Goal: Task Accomplishment & Management: Use online tool/utility

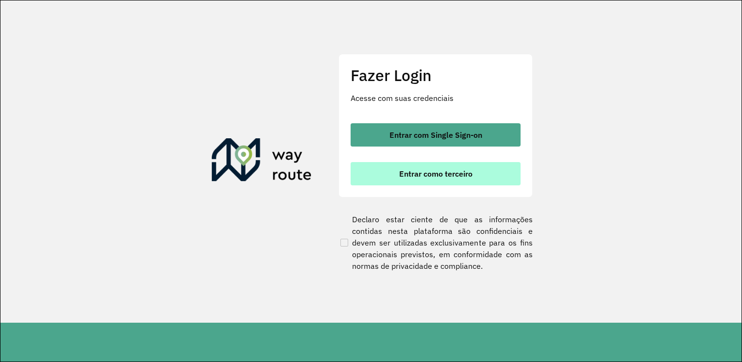
click at [419, 170] on span "Entrar como terceiro" at bounding box center [435, 174] width 73 height 8
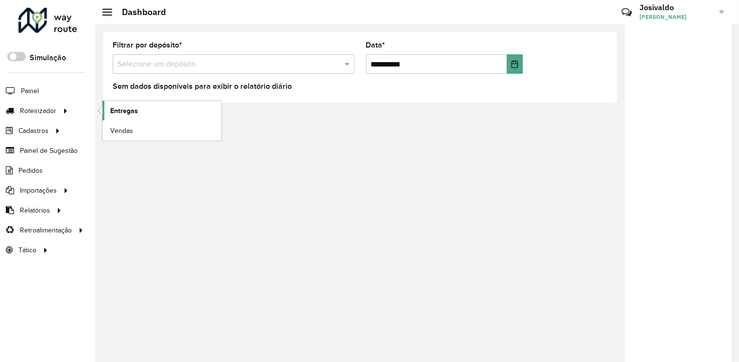
click at [135, 112] on span "Entregas" at bounding box center [124, 111] width 28 height 10
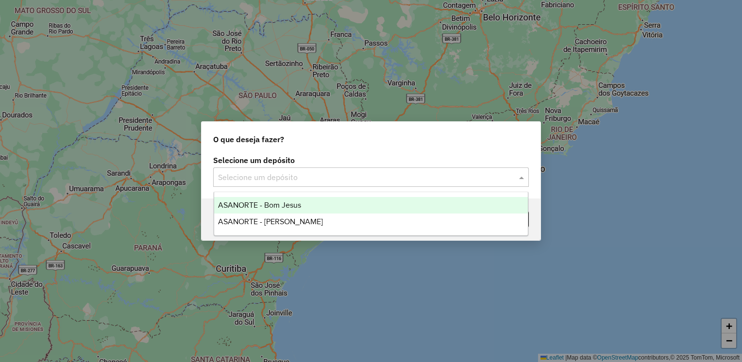
click at [524, 183] on span at bounding box center [523, 177] width 12 height 12
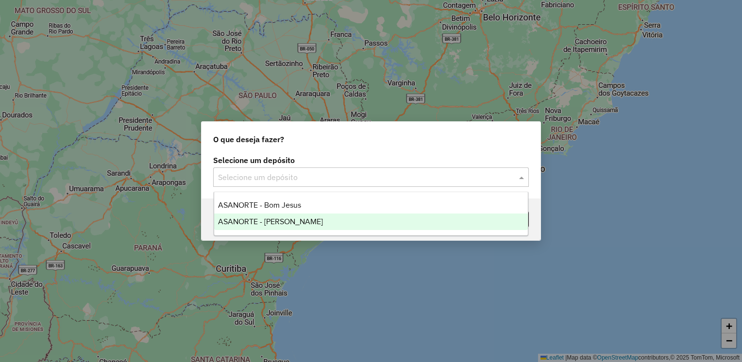
click at [343, 217] on div "ASANORTE - [PERSON_NAME]" at bounding box center [371, 222] width 314 height 17
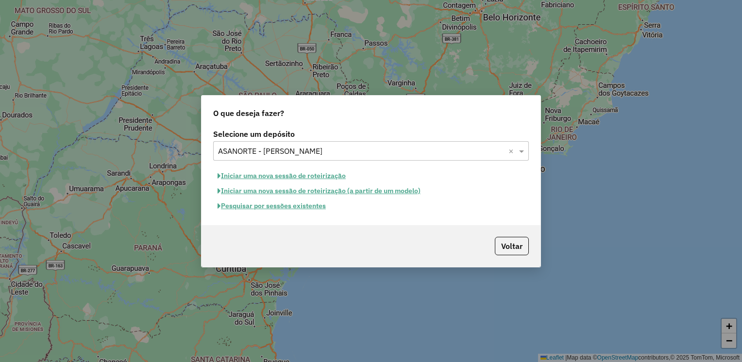
click at [258, 208] on button "Pesquisar por sessões existentes" at bounding box center [271, 206] width 117 height 15
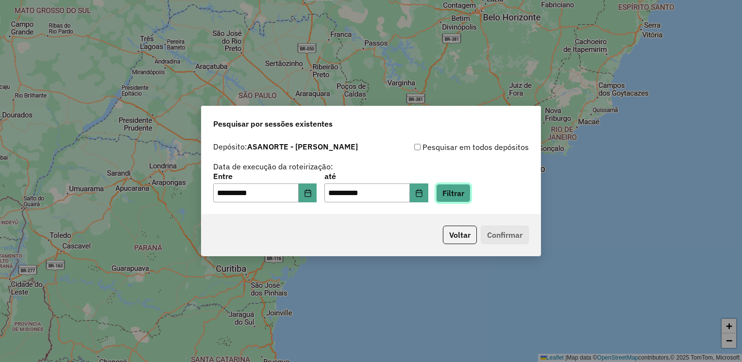
click at [464, 195] on button "Filtrar" at bounding box center [453, 193] width 34 height 18
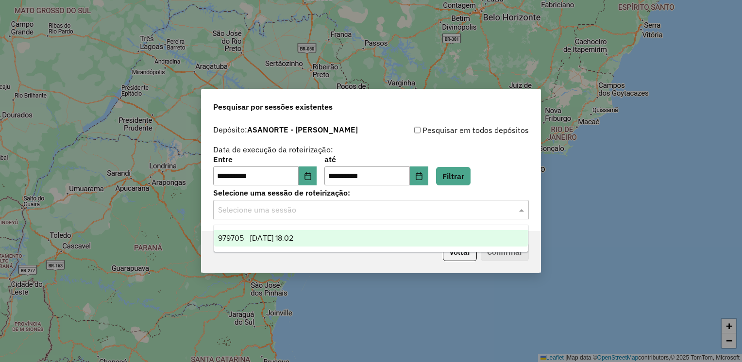
click at [518, 215] on span at bounding box center [523, 210] width 12 height 12
click at [352, 238] on div "979705 - 15/08/2025 18:02" at bounding box center [371, 238] width 314 height 17
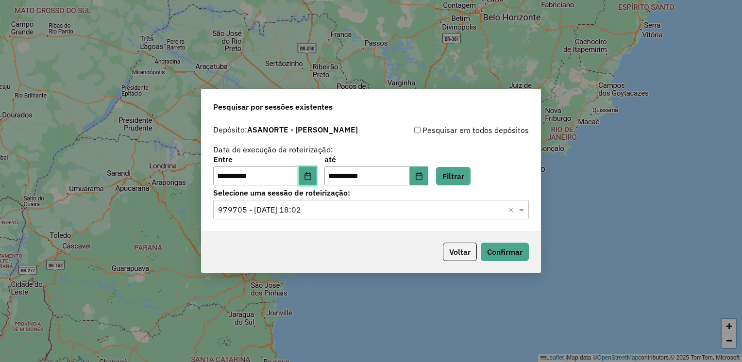
click at [310, 182] on button "Choose Date" at bounding box center [308, 176] width 18 height 19
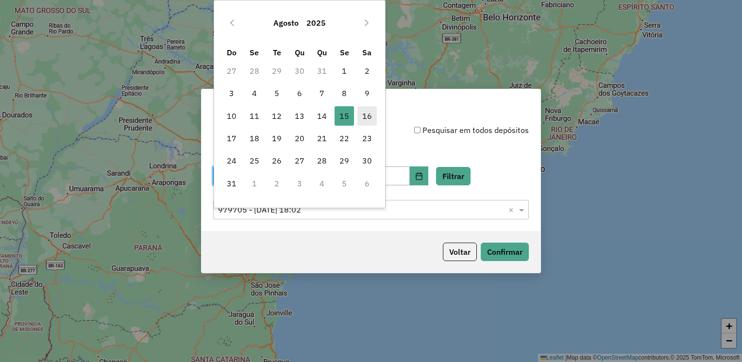
click at [367, 112] on span "16" at bounding box center [366, 115] width 19 height 19
type input "**********"
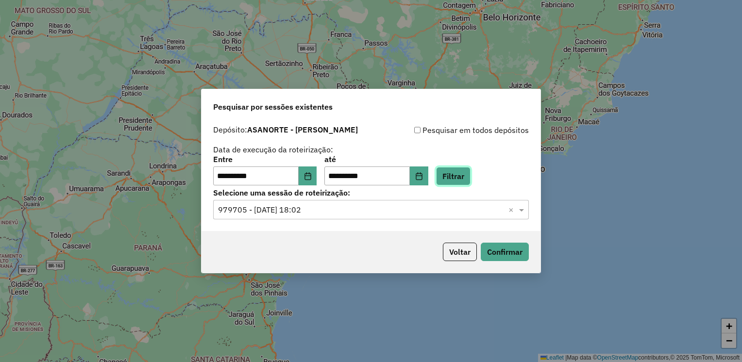
click at [470, 183] on button "Filtrar" at bounding box center [453, 176] width 34 height 18
click at [519, 210] on span at bounding box center [523, 210] width 12 height 12
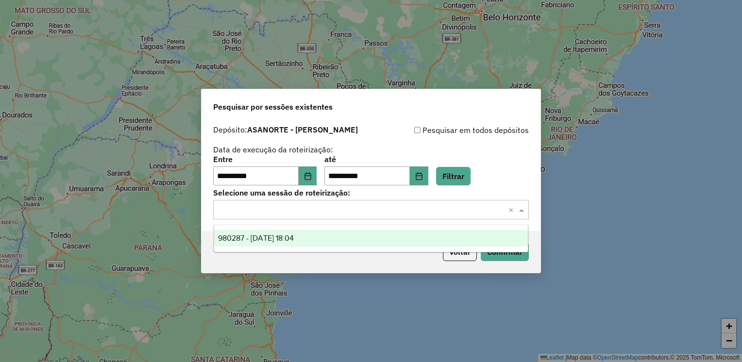
click at [284, 237] on span "980287 - 16/08/2025 18:04" at bounding box center [256, 238] width 76 height 8
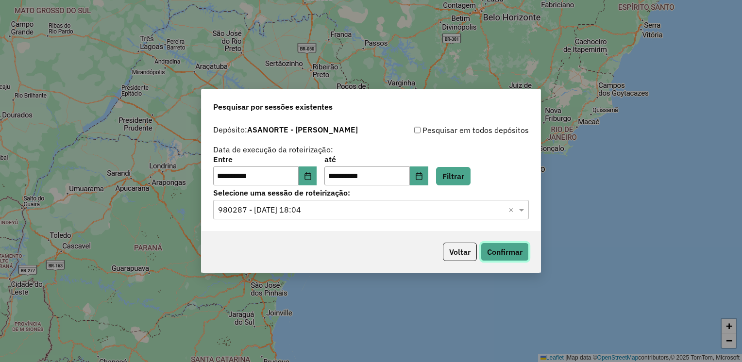
click at [502, 253] on button "Confirmar" at bounding box center [505, 252] width 48 height 18
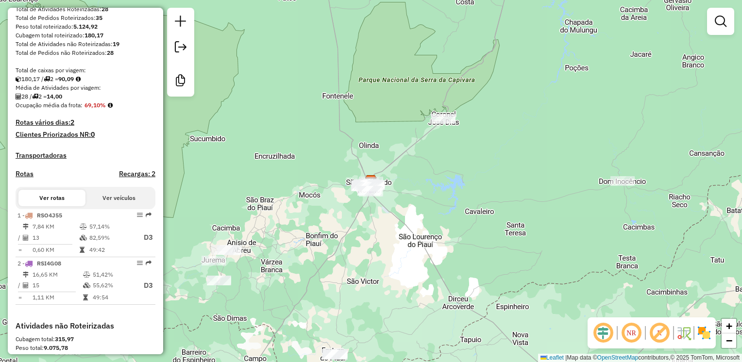
scroll to position [169, 0]
